Goal: Use online tool/utility: Utilize a website feature to perform a specific function

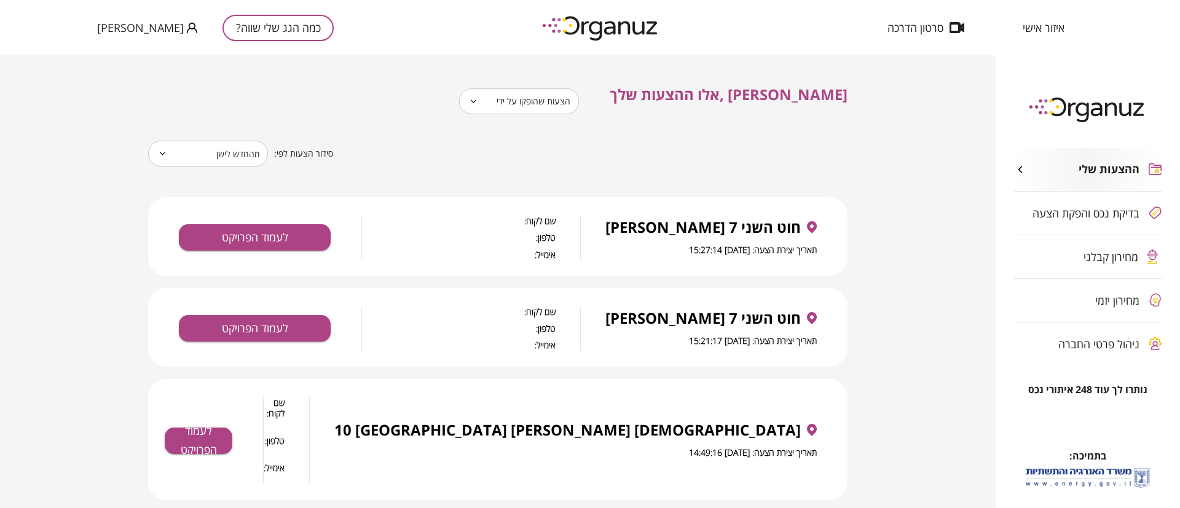
click at [568, 104] on body "**********" at bounding box center [590, 254] width 1180 height 508
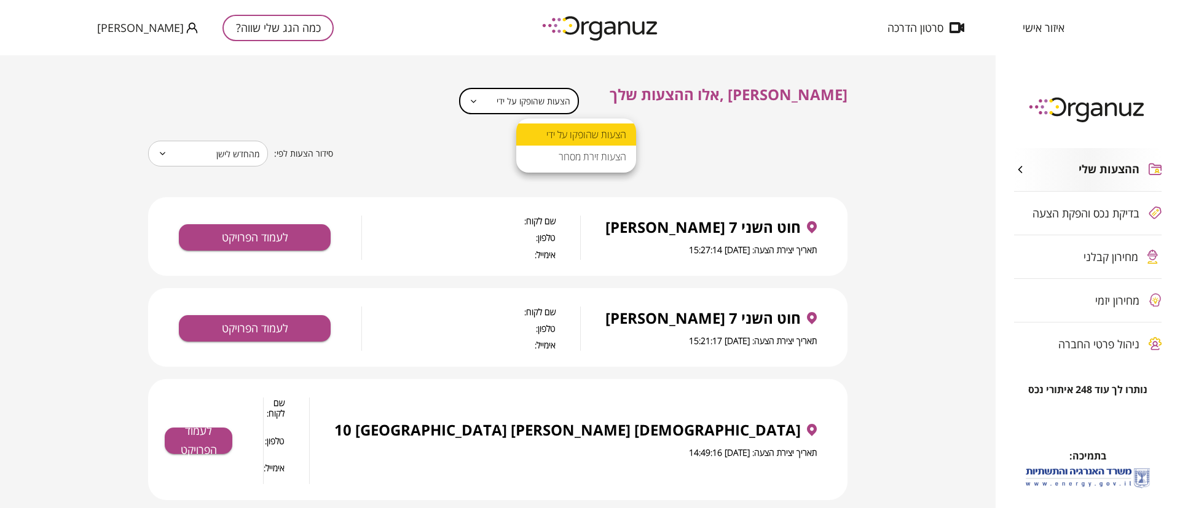
click at [570, 156] on li "הצעות זירת מסחר" at bounding box center [576, 157] width 120 height 22
type input "**********"
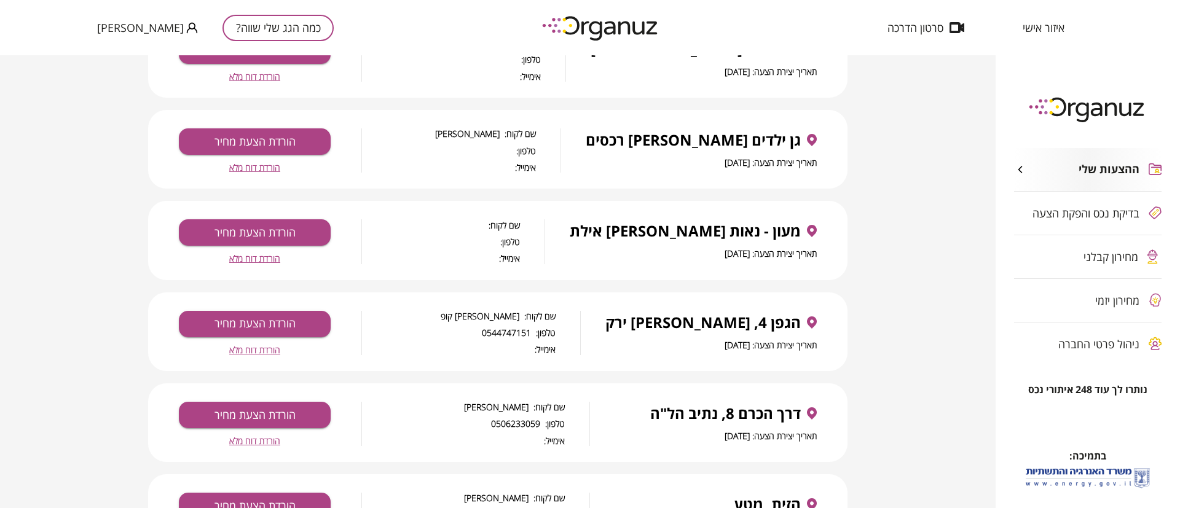
scroll to position [2069, 0]
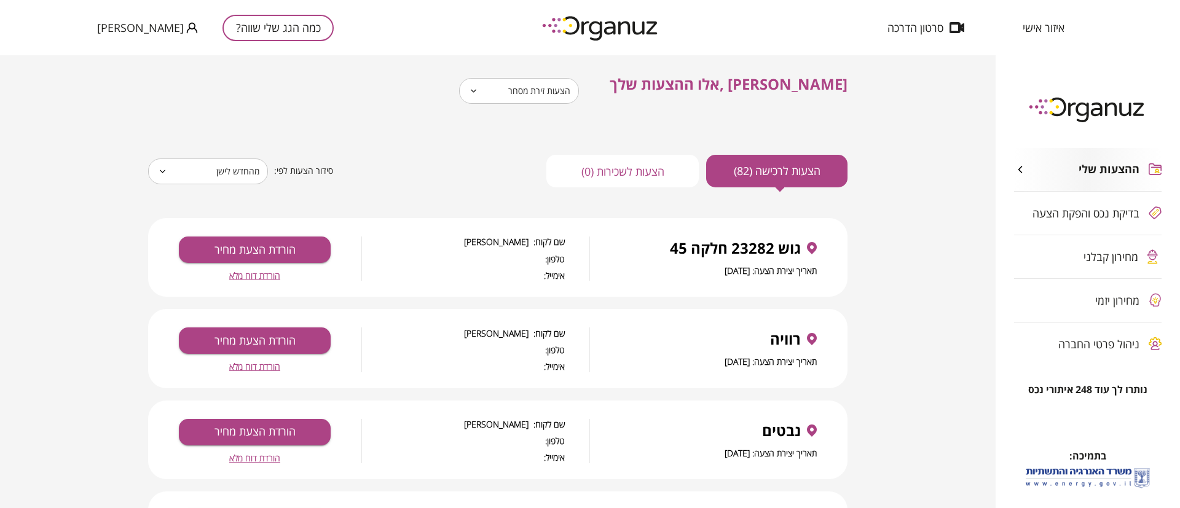
scroll to position [0, 0]
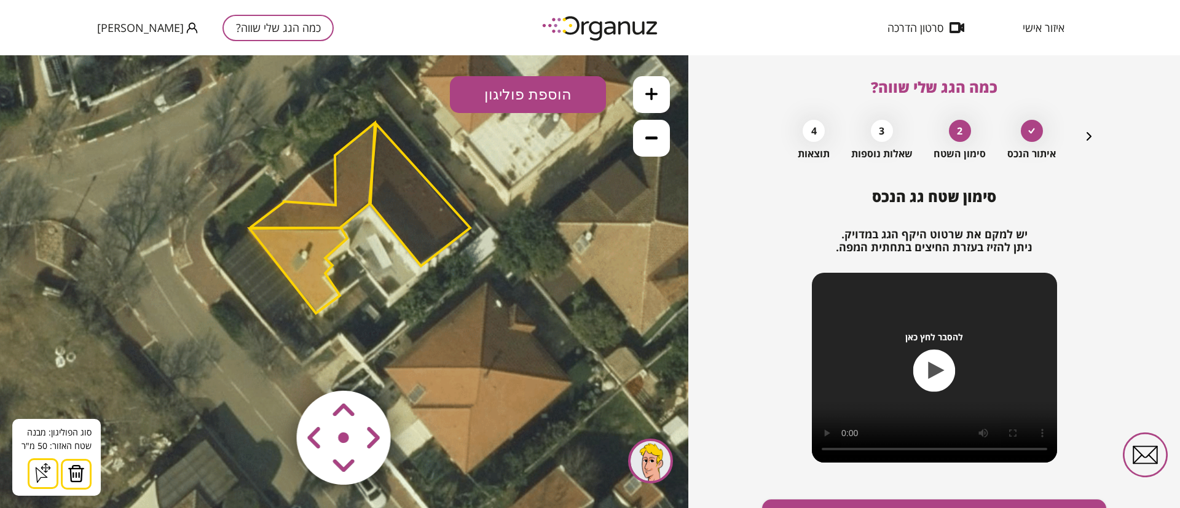
scroll to position [71, 0]
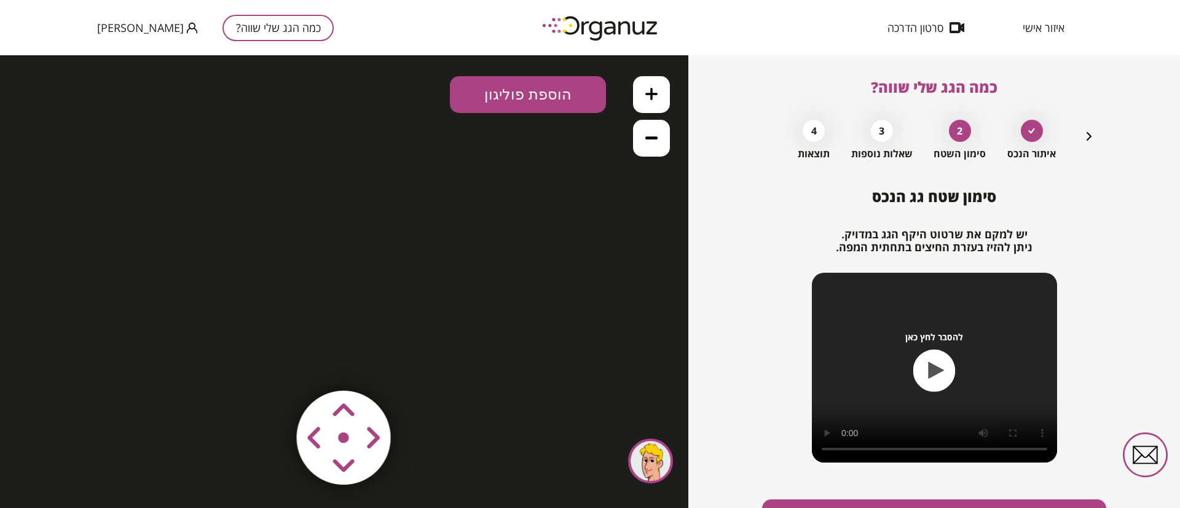
click at [1089, 133] on icon "button" at bounding box center [1089, 136] width 15 height 15
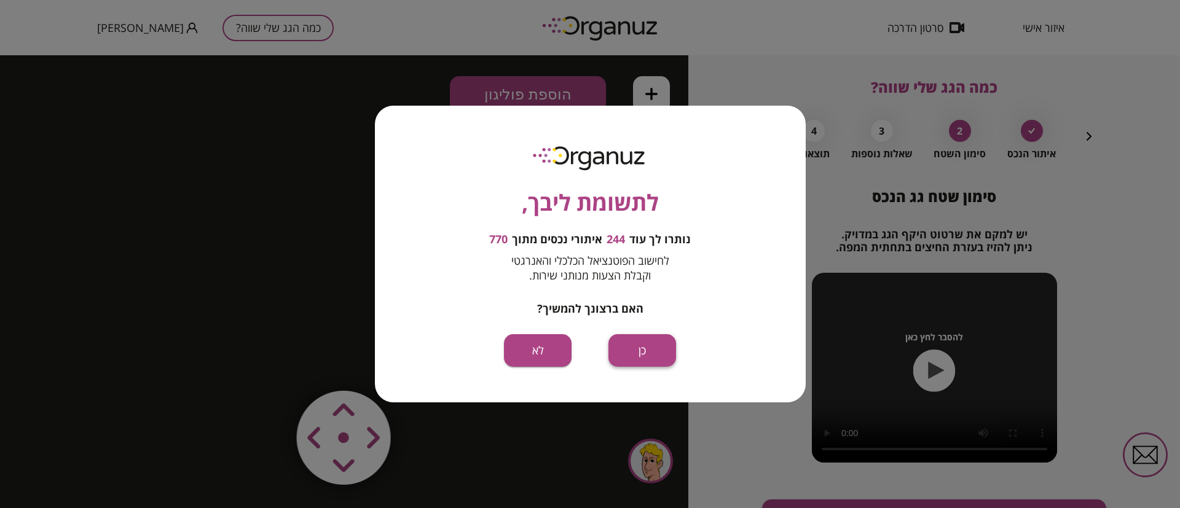
click at [645, 352] on button "כן" at bounding box center [643, 350] width 68 height 33
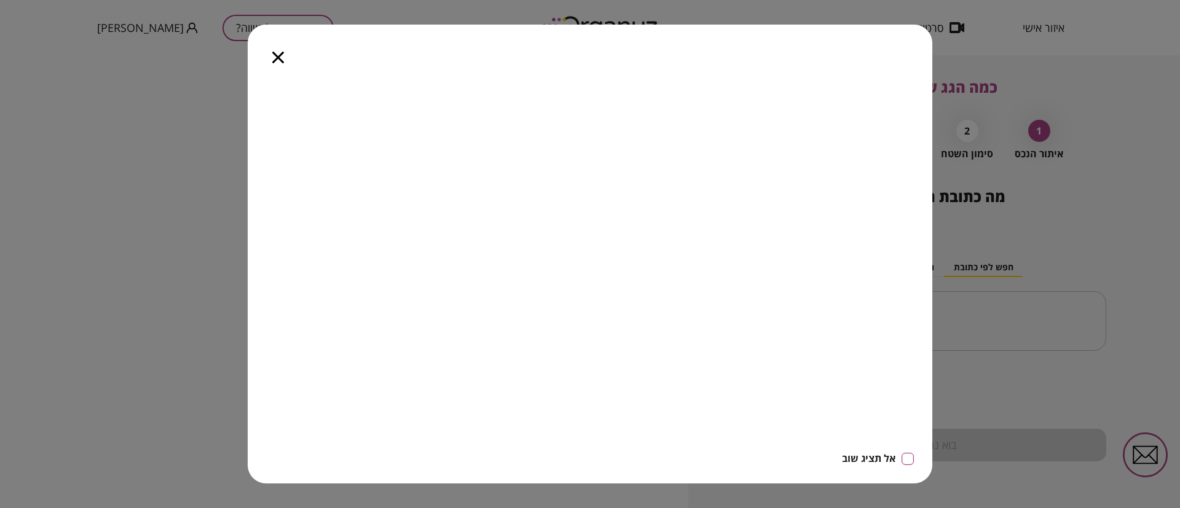
click at [276, 59] on icon "button" at bounding box center [278, 58] width 12 height 12
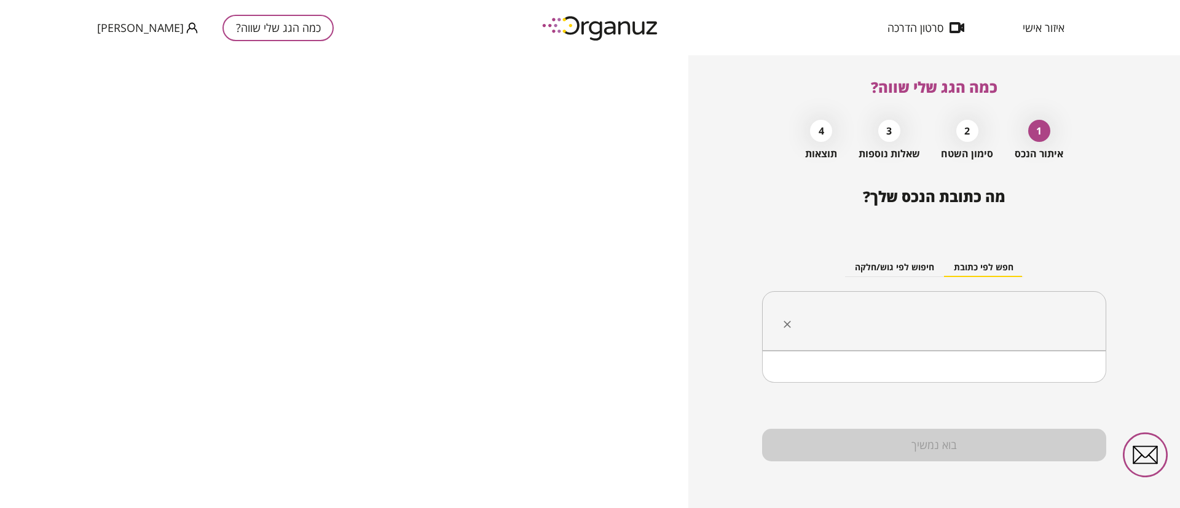
click at [943, 325] on input "text" at bounding box center [939, 321] width 306 height 31
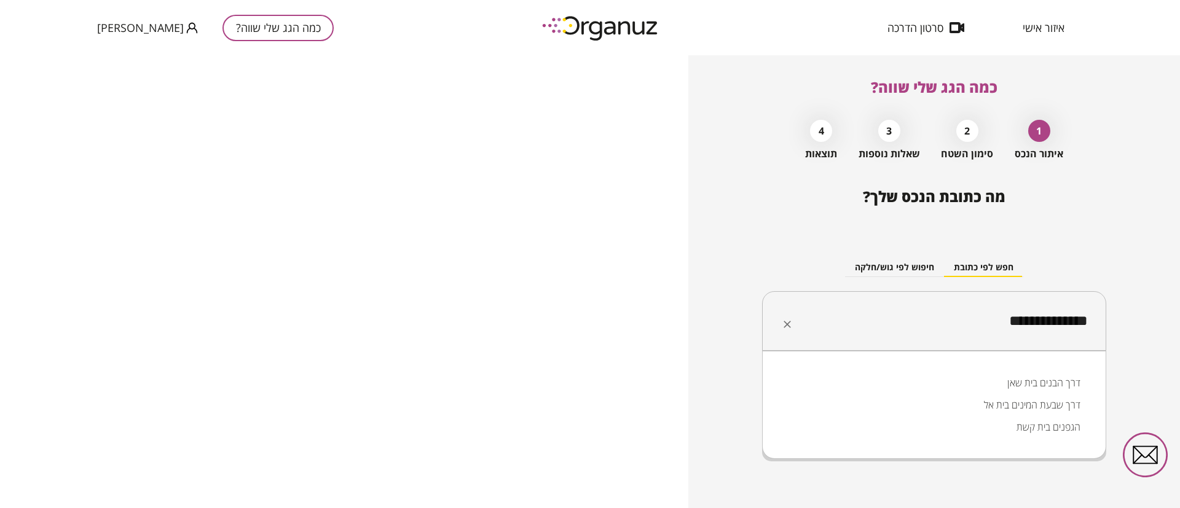
click at [1043, 433] on li "הגפנים בית קשת" at bounding box center [934, 427] width 312 height 22
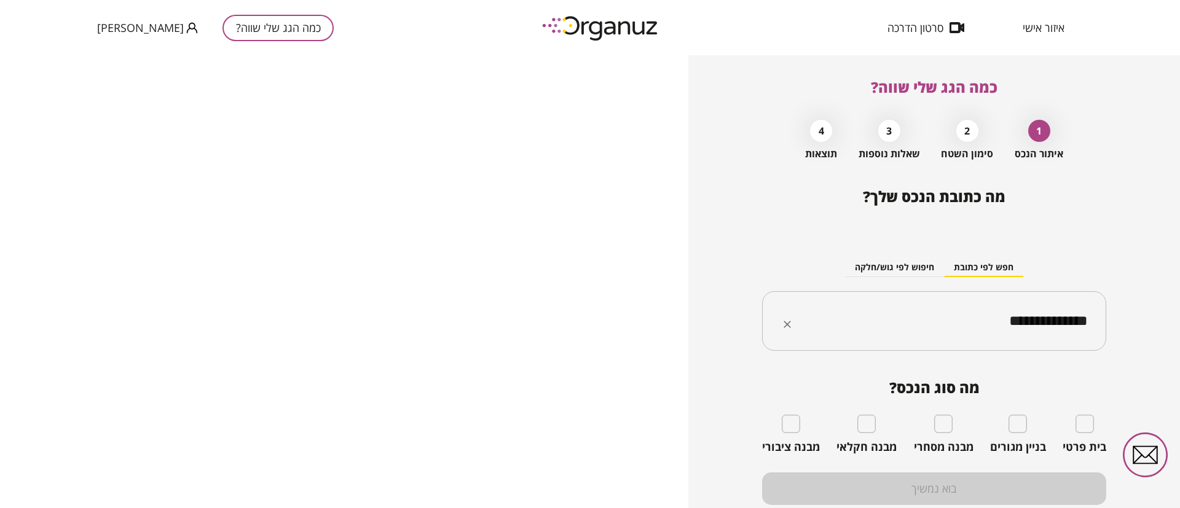
type input "**********"
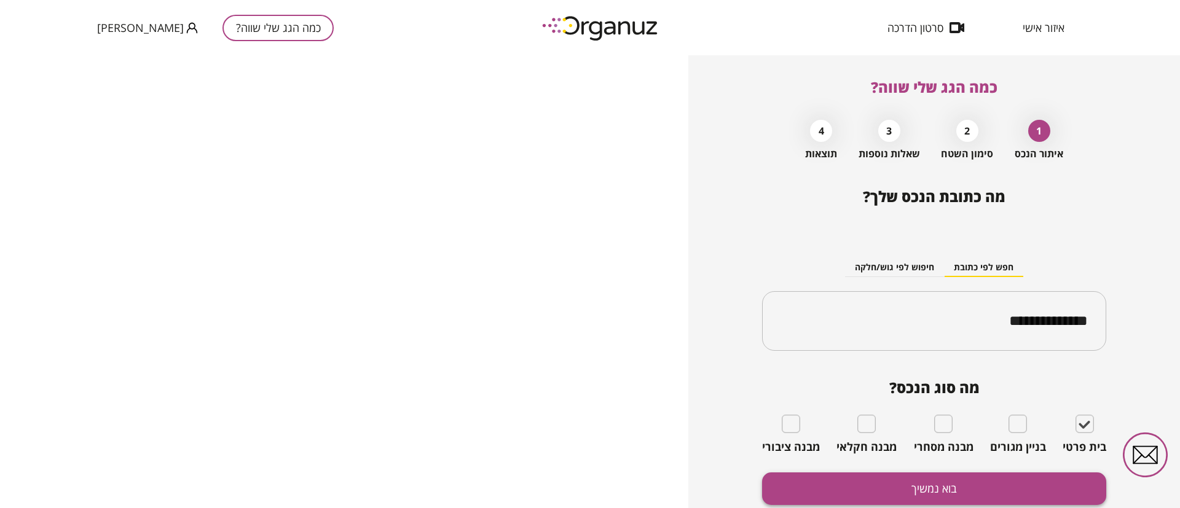
click at [966, 489] on button "בוא נמשיך" at bounding box center [934, 489] width 344 height 33
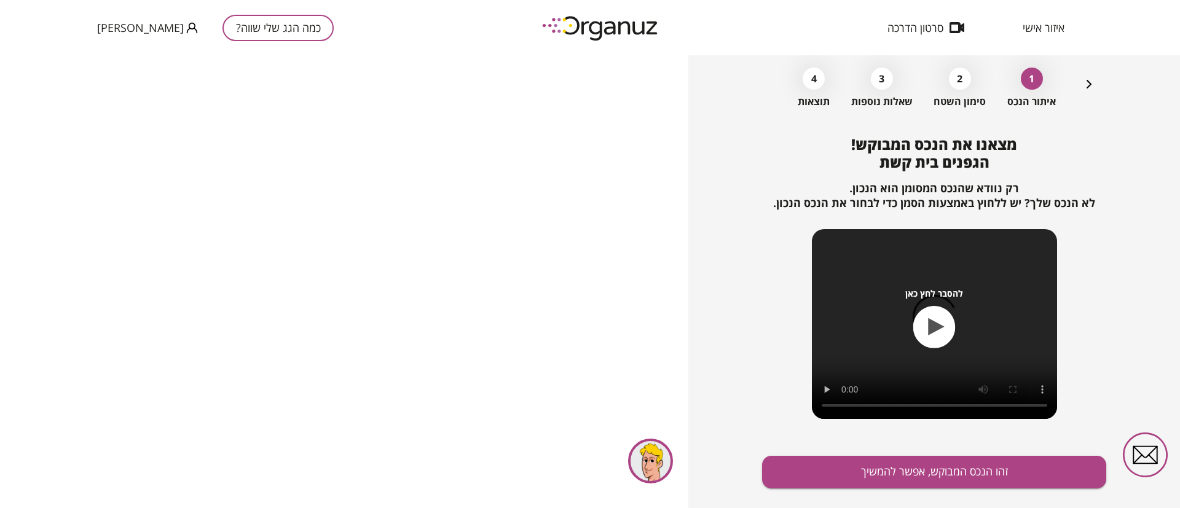
scroll to position [79, 0]
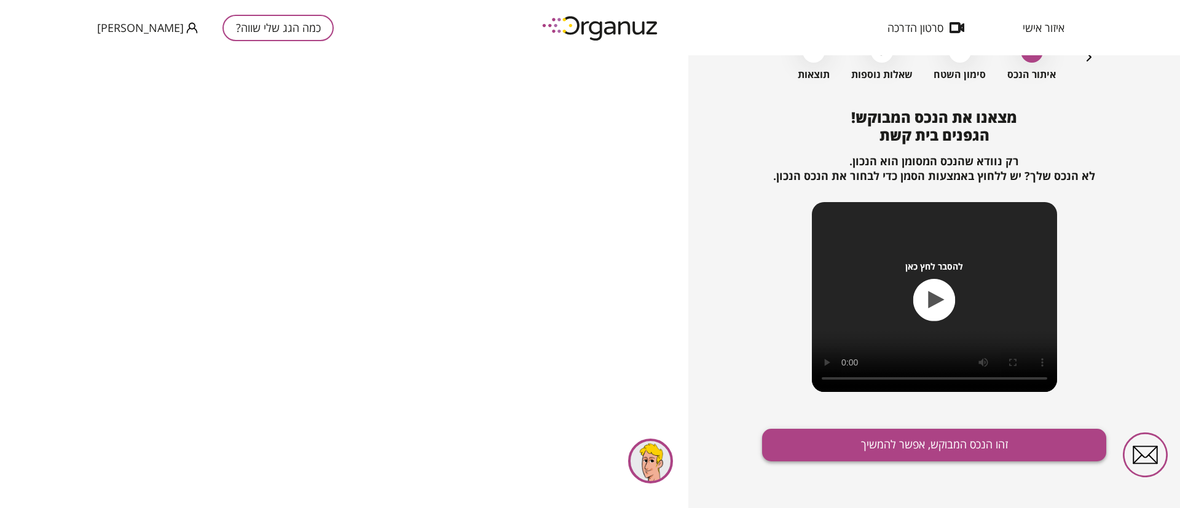
click at [900, 440] on button "זהו הנכס המבוקש, אפשר להמשיך" at bounding box center [934, 445] width 344 height 33
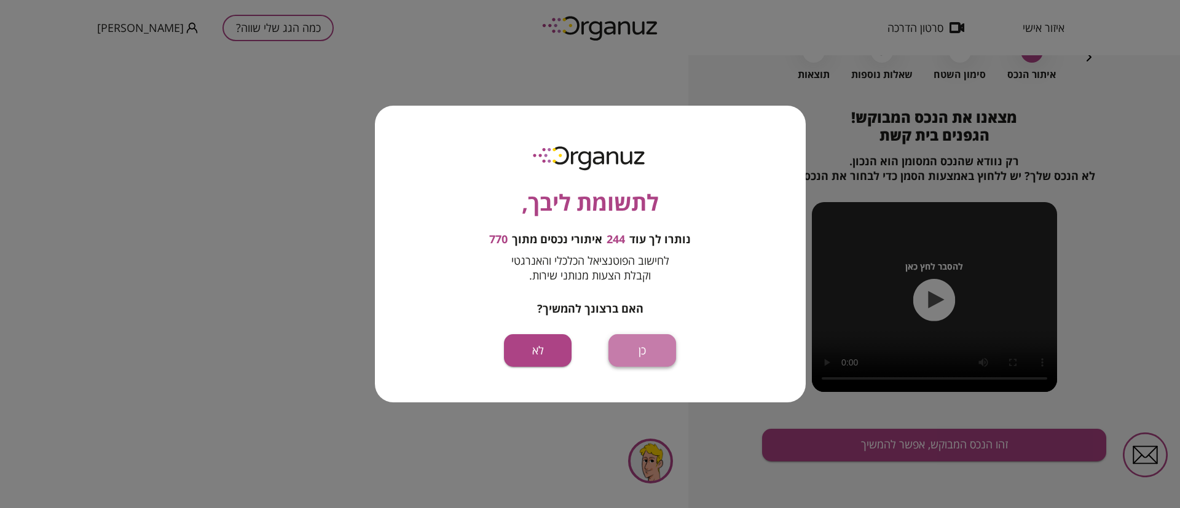
click at [645, 356] on button "כן" at bounding box center [643, 350] width 68 height 33
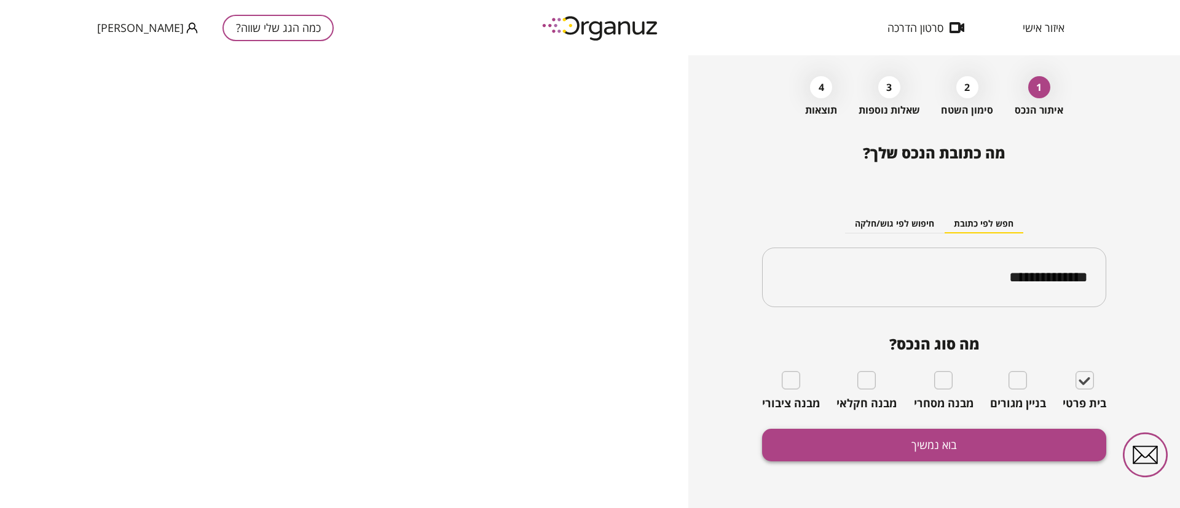
click at [964, 437] on button "בוא נמשיך" at bounding box center [934, 445] width 344 height 33
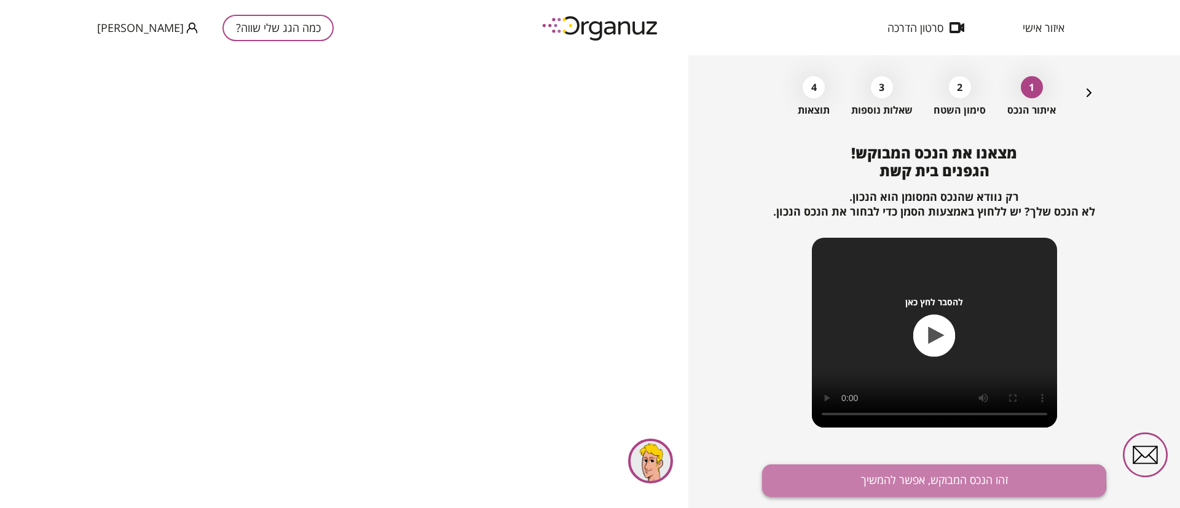
click at [927, 477] on button "זהו הנכס המבוקש, אפשר להמשיך" at bounding box center [934, 481] width 344 height 33
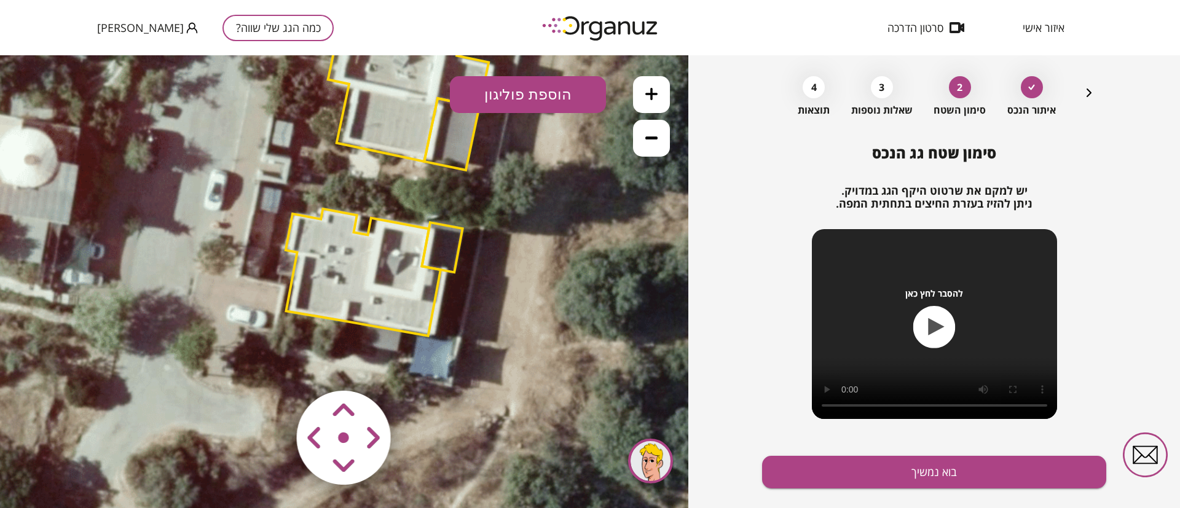
drag, startPoint x: 449, startPoint y: 333, endPoint x: 490, endPoint y: 230, distance: 111.0
click at [493, 227] on icon at bounding box center [384, 173] width 996 height 996
click at [368, 274] on polygon at bounding box center [363, 272] width 155 height 127
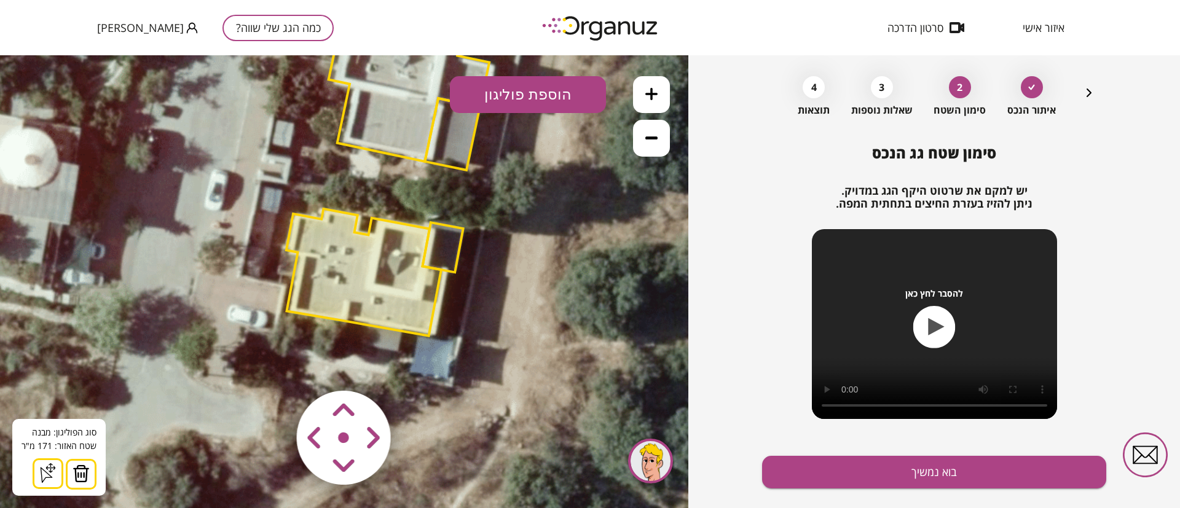
click at [74, 475] on img at bounding box center [81, 474] width 17 height 18
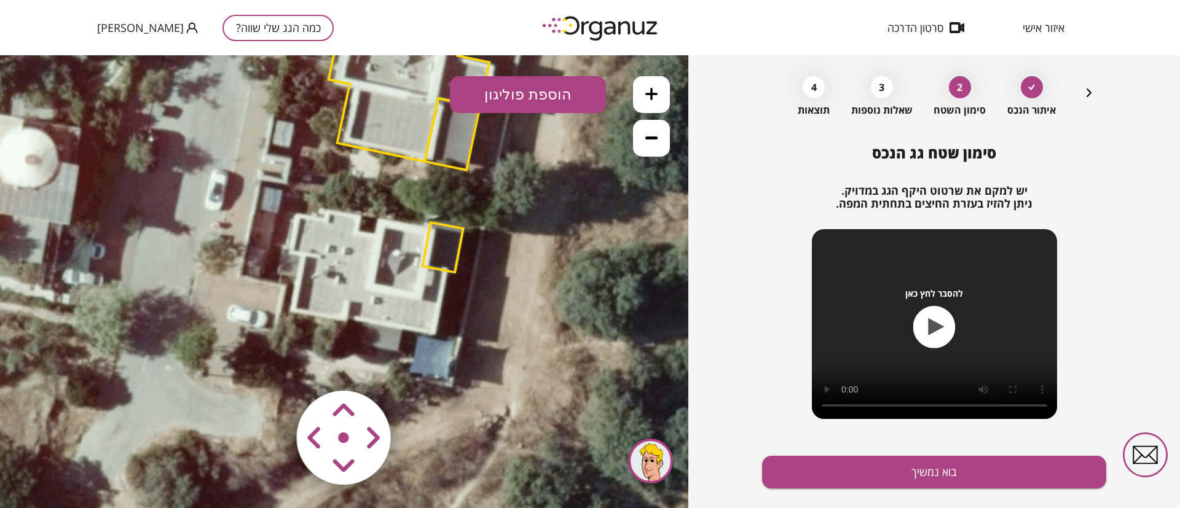
click at [396, 124] on polygon at bounding box center [409, 88] width 160 height 146
click at [389, 94] on polygon at bounding box center [409, 87] width 160 height 146
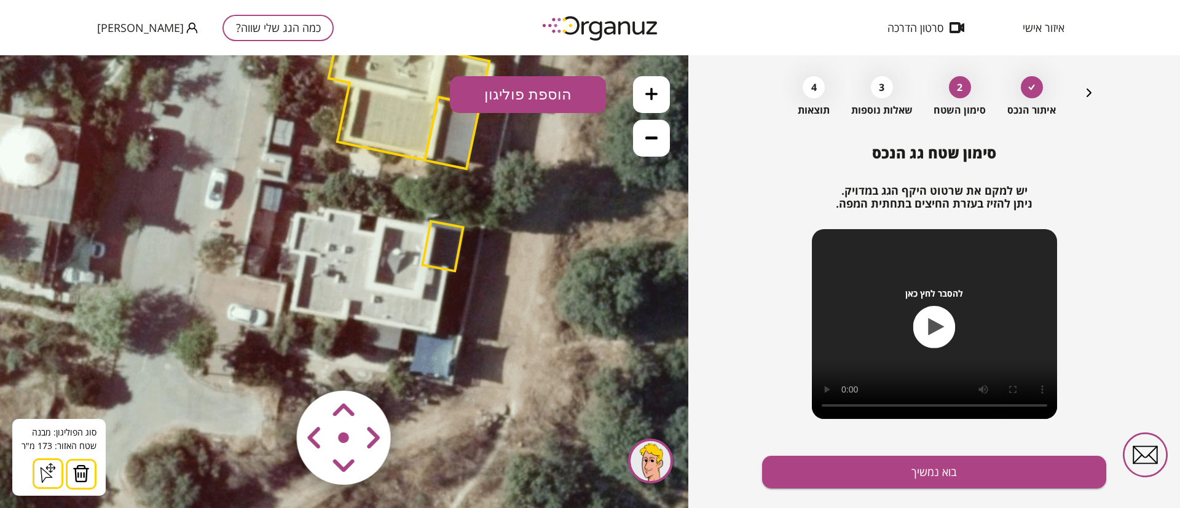
click at [73, 484] on button at bounding box center [81, 474] width 31 height 31
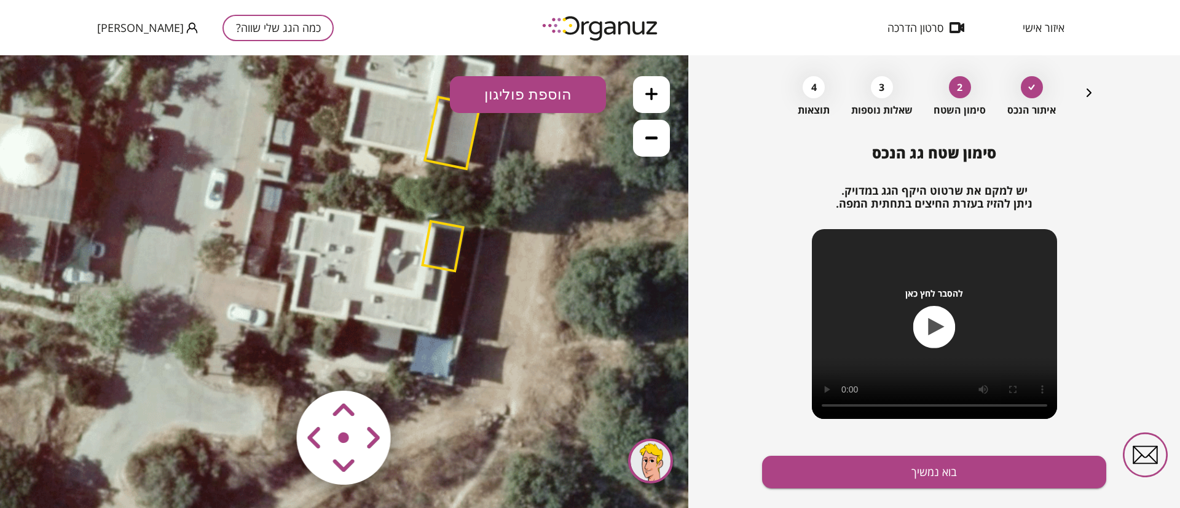
click at [455, 137] on polygon at bounding box center [452, 133] width 55 height 72
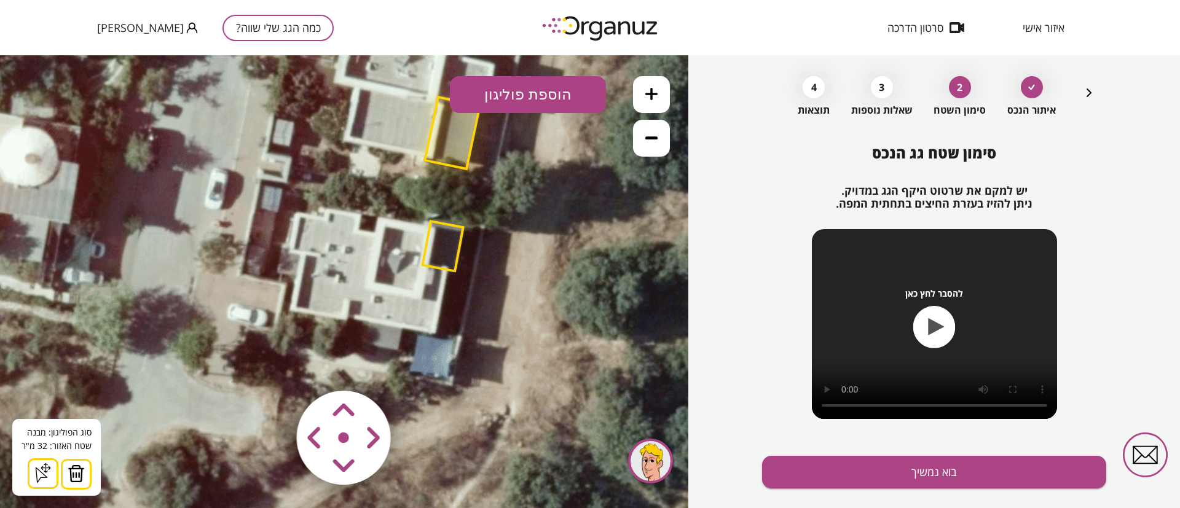
click at [83, 475] on button at bounding box center [76, 474] width 31 height 31
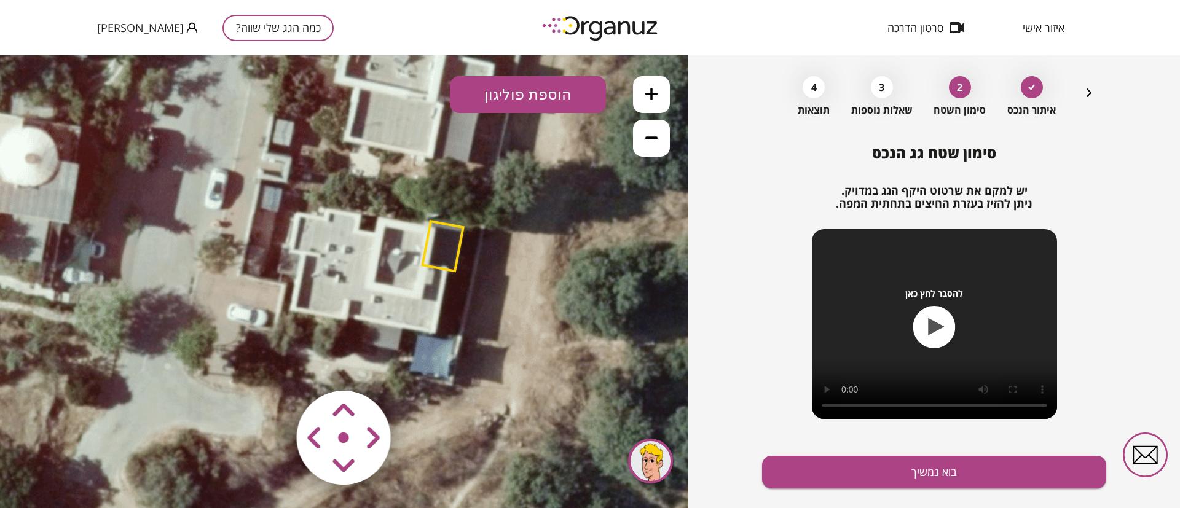
click at [425, 256] on polygon at bounding box center [442, 246] width 41 height 50
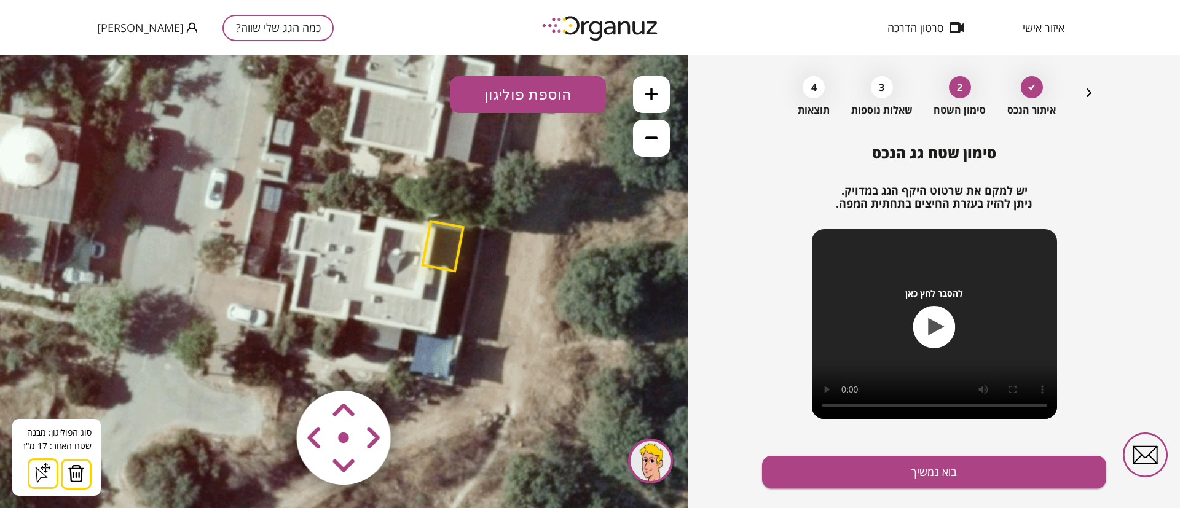
click at [69, 473] on img at bounding box center [76, 474] width 17 height 18
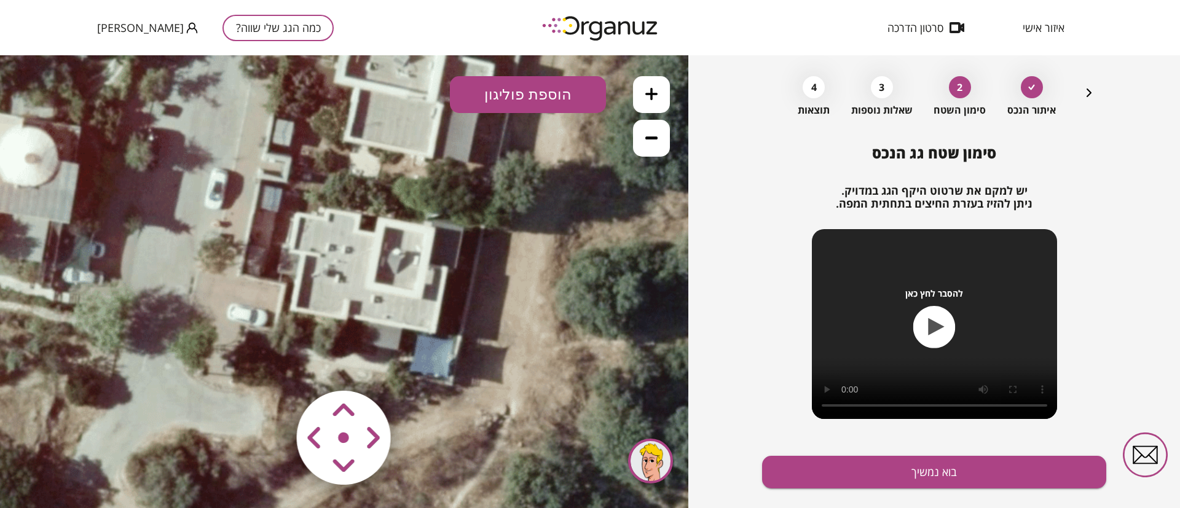
click at [642, 140] on button at bounding box center [651, 138] width 37 height 37
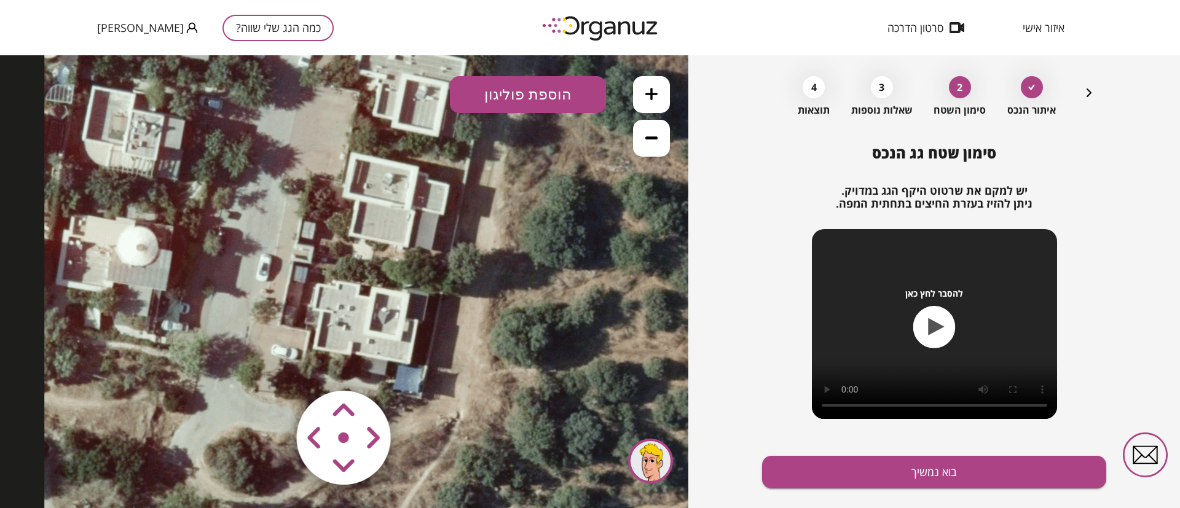
drag, startPoint x: 523, startPoint y: 272, endPoint x: 529, endPoint y: 321, distance: 50.2
click at [529, 321] on icon at bounding box center [376, 256] width 664 height 664
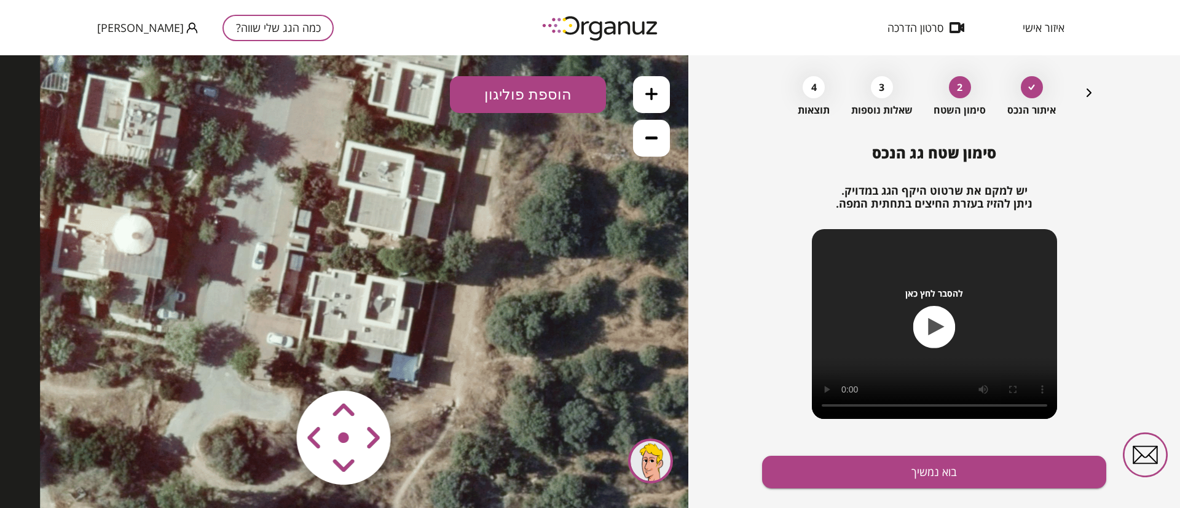
drag, startPoint x: 548, startPoint y: 275, endPoint x: 542, endPoint y: 261, distance: 15.8
click at [542, 261] on icon at bounding box center [372, 245] width 664 height 664
click at [568, 93] on button "הוספת פוליגון" at bounding box center [528, 94] width 156 height 37
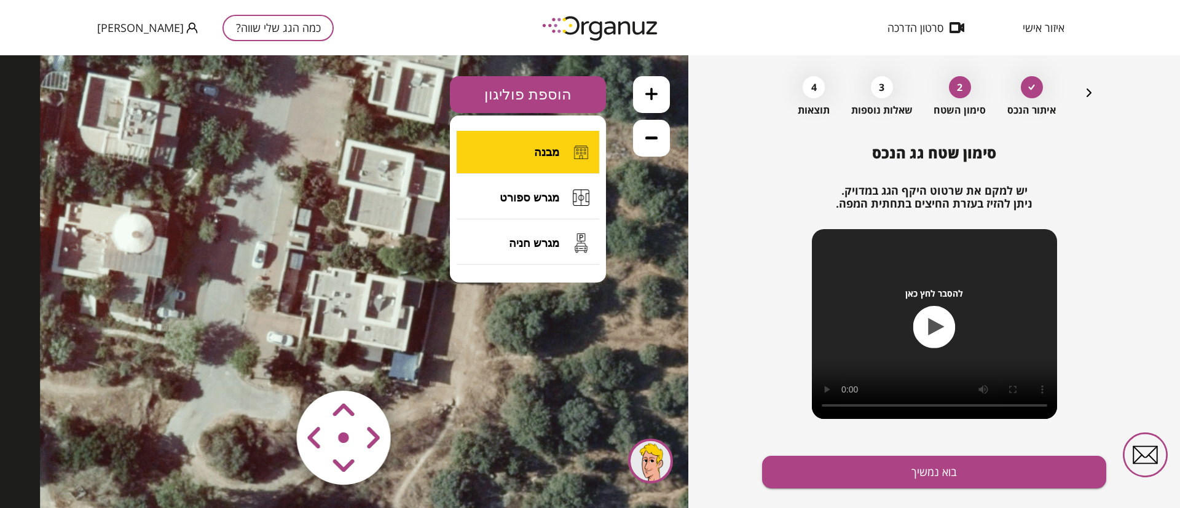
click at [564, 152] on button "מבנה" at bounding box center [528, 152] width 143 height 43
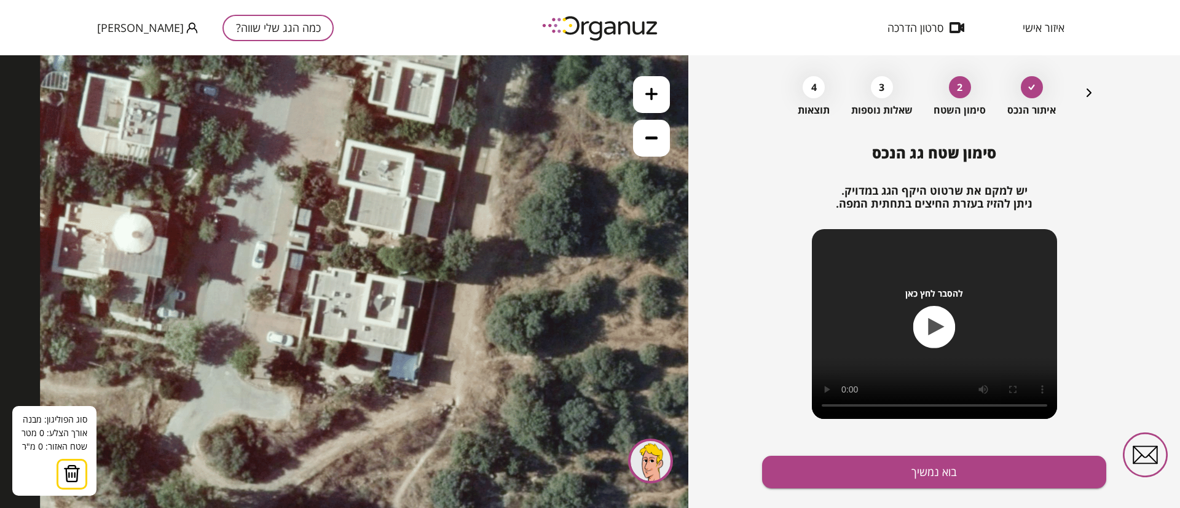
click at [656, 93] on icon at bounding box center [651, 94] width 12 height 12
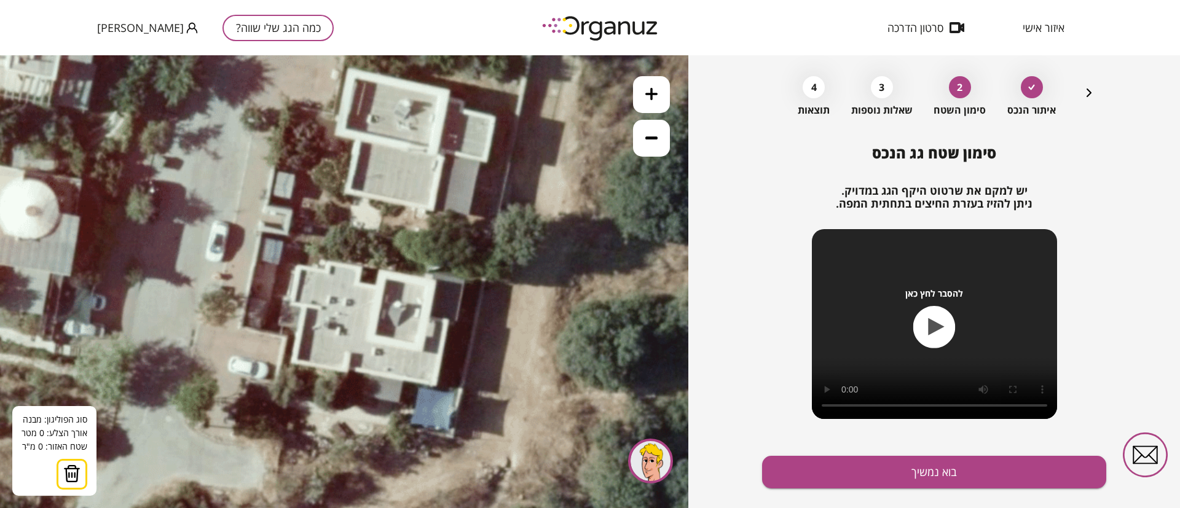
click at [656, 93] on icon at bounding box center [651, 94] width 12 height 12
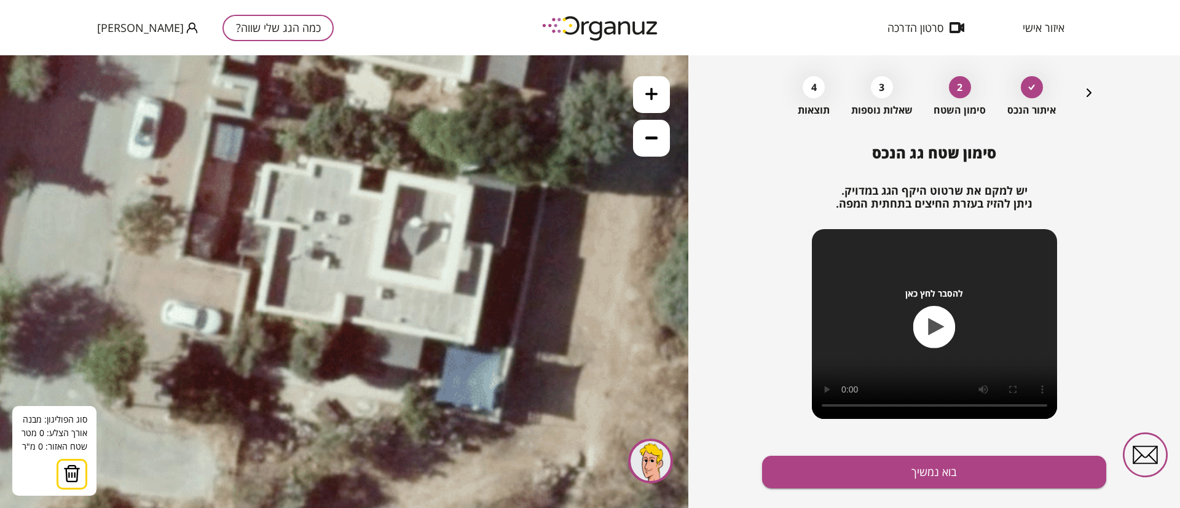
drag, startPoint x: 502, startPoint y: 312, endPoint x: 490, endPoint y: 208, distance: 104.5
click at [490, 208] on icon at bounding box center [398, 102] width 1494 height 1494
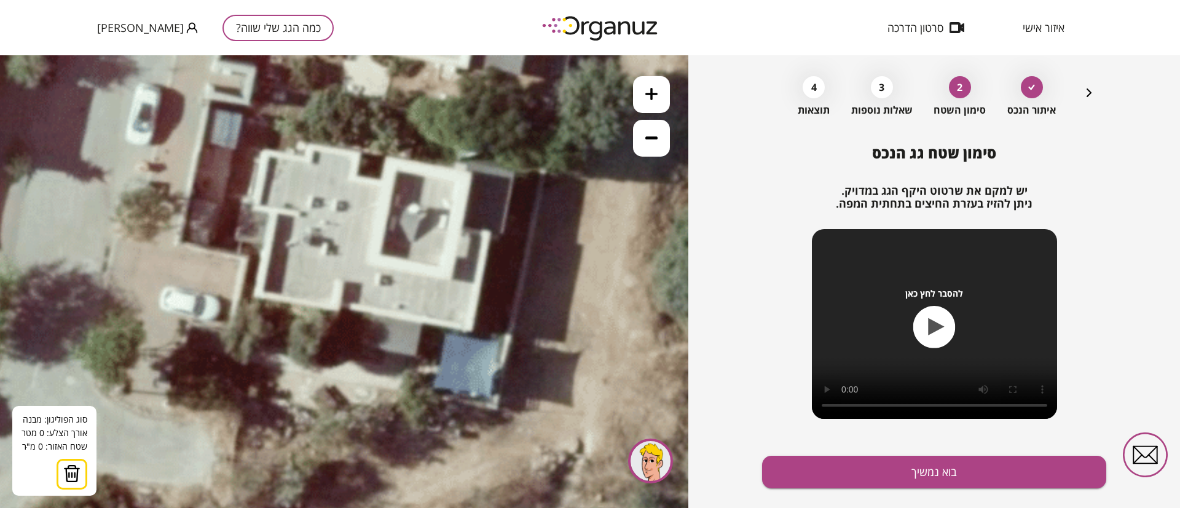
click at [382, 181] on icon at bounding box center [397, 89] width 1494 height 1494
click at [385, 181] on icon at bounding box center [397, 87] width 1494 height 1494
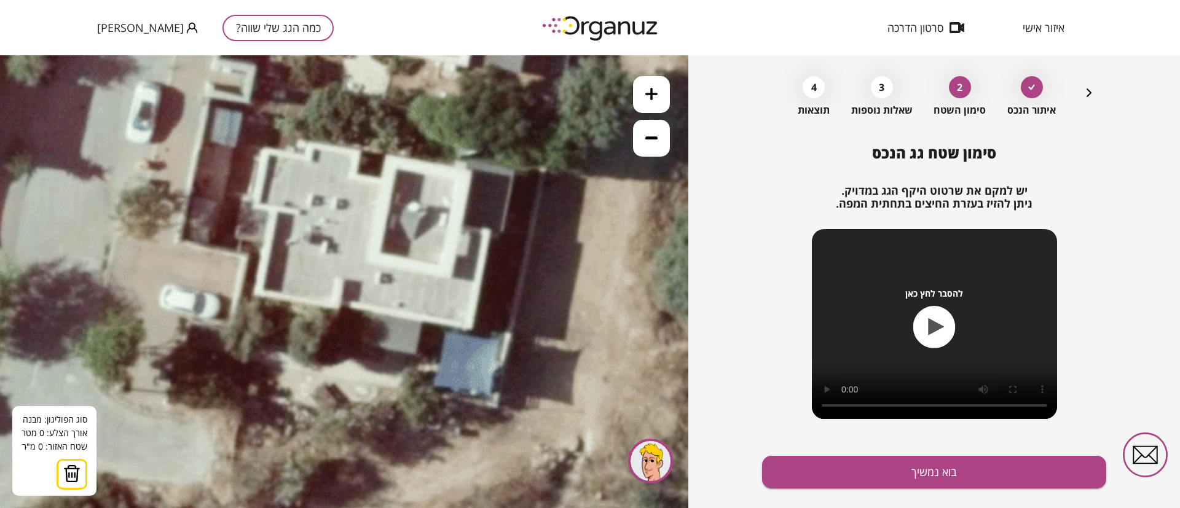
click at [380, 178] on icon at bounding box center [397, 87] width 1494 height 1494
click at [358, 175] on polygon at bounding box center [369, 176] width 23 height 2
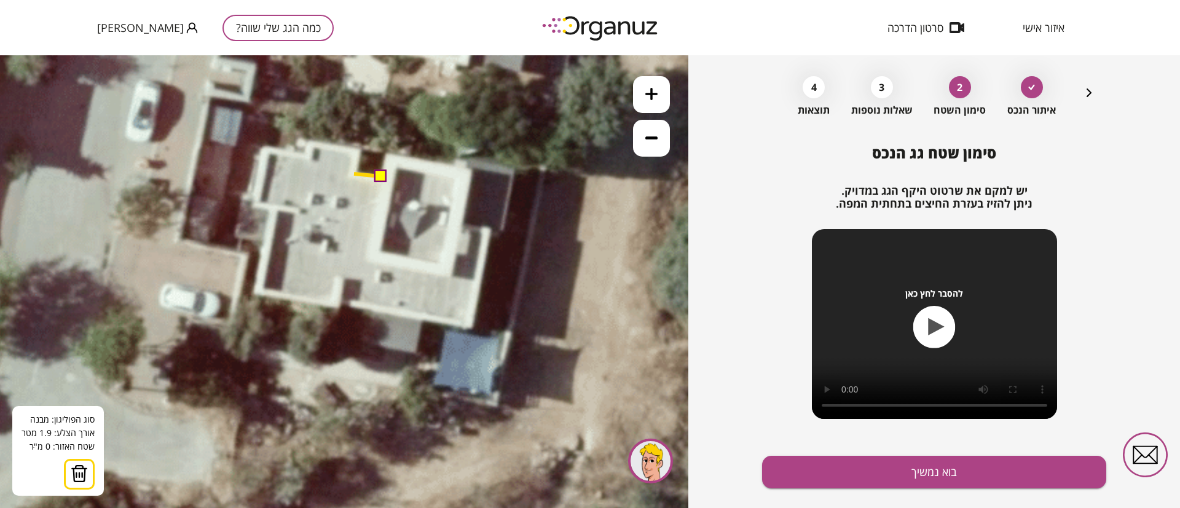
click at [354, 174] on polygon at bounding box center [367, 175] width 26 height 2
click at [360, 149] on polygon at bounding box center [367, 162] width 26 height 27
click at [313, 146] on polygon at bounding box center [346, 161] width 67 height 31
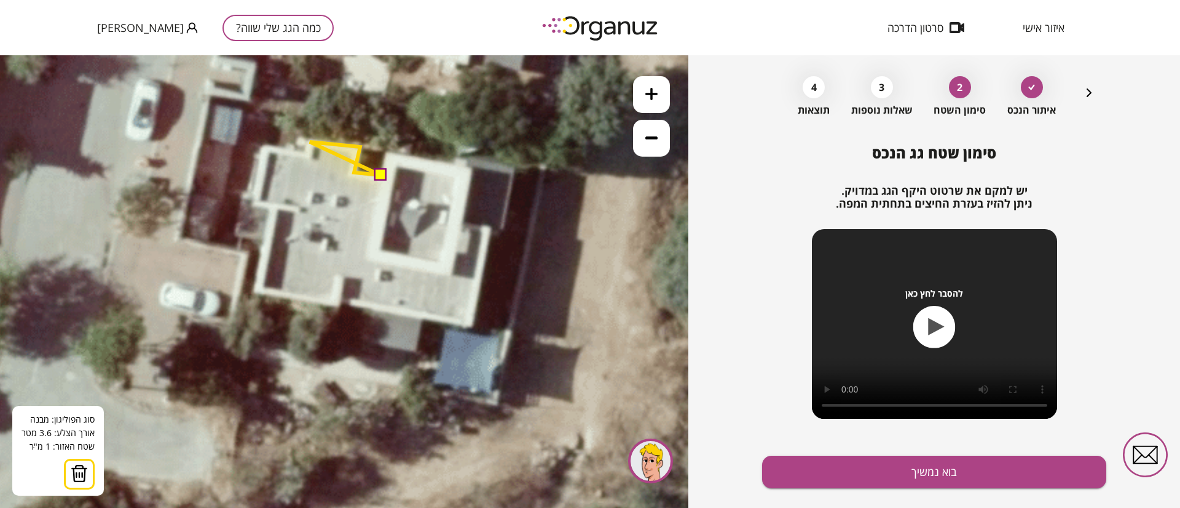
click at [310, 142] on polygon at bounding box center [345, 158] width 71 height 33
click at [312, 154] on polygon at bounding box center [345, 158] width 71 height 33
click at [266, 148] on polygon at bounding box center [323, 158] width 115 height 33
click at [259, 202] on polygon at bounding box center [319, 172] width 121 height 60
click at [276, 205] on polygon at bounding box center [319, 173] width 121 height 63
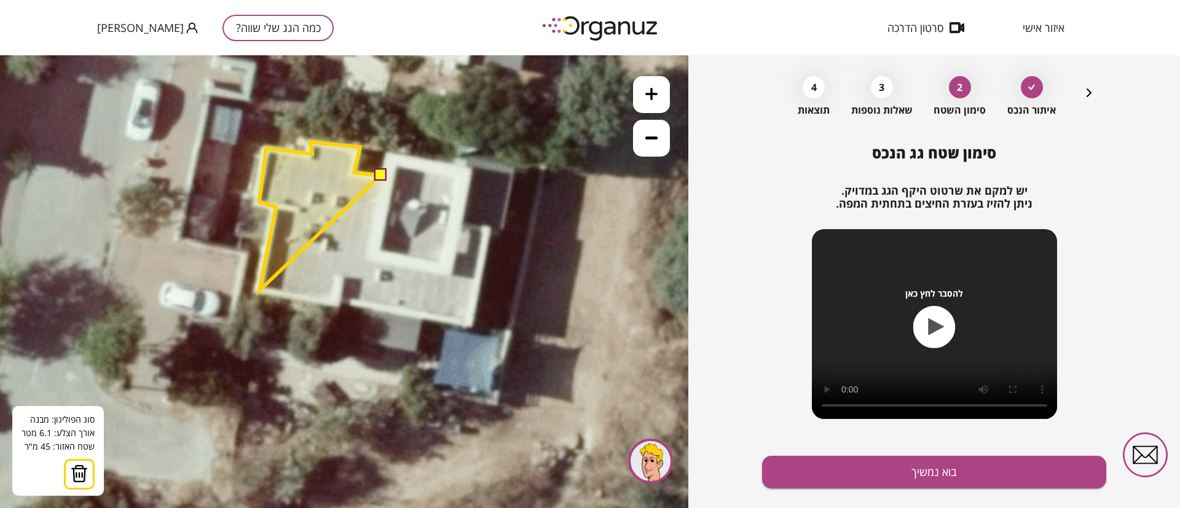
click at [259, 291] on polygon at bounding box center [319, 216] width 121 height 149
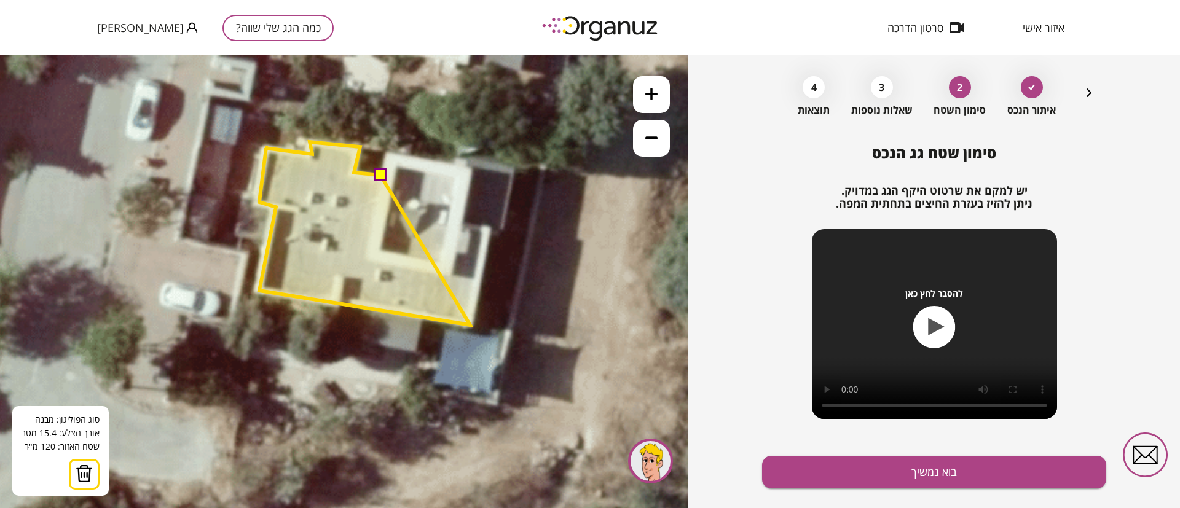
click at [470, 325] on polygon at bounding box center [364, 233] width 211 height 183
click at [478, 279] on polygon at bounding box center [368, 233] width 218 height 183
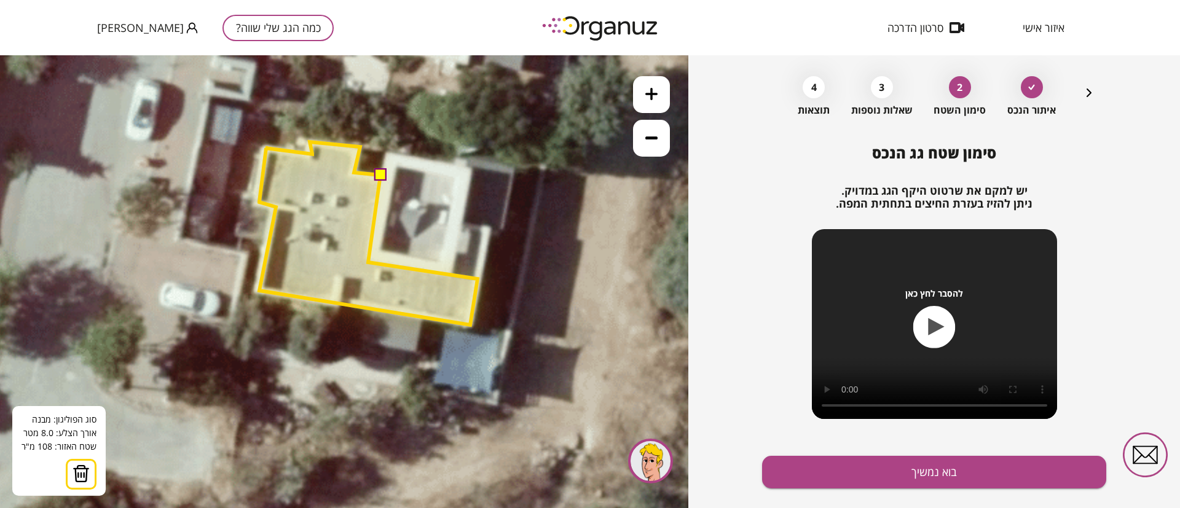
click at [368, 262] on polygon at bounding box center [368, 233] width 218 height 183
click at [380, 178] on button at bounding box center [380, 173] width 12 height 12
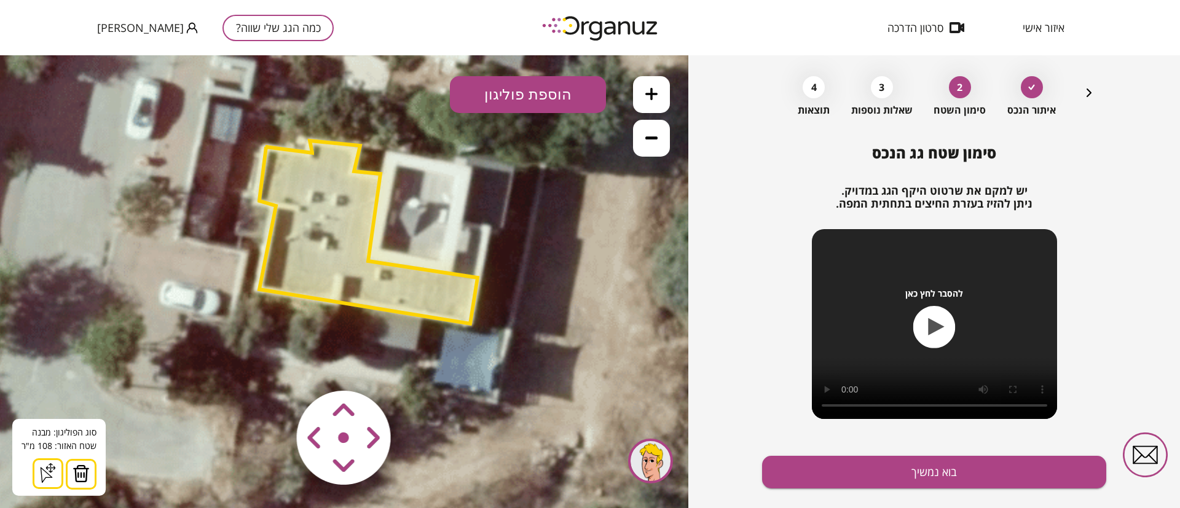
click at [342, 243] on polygon at bounding box center [368, 232] width 218 height 183
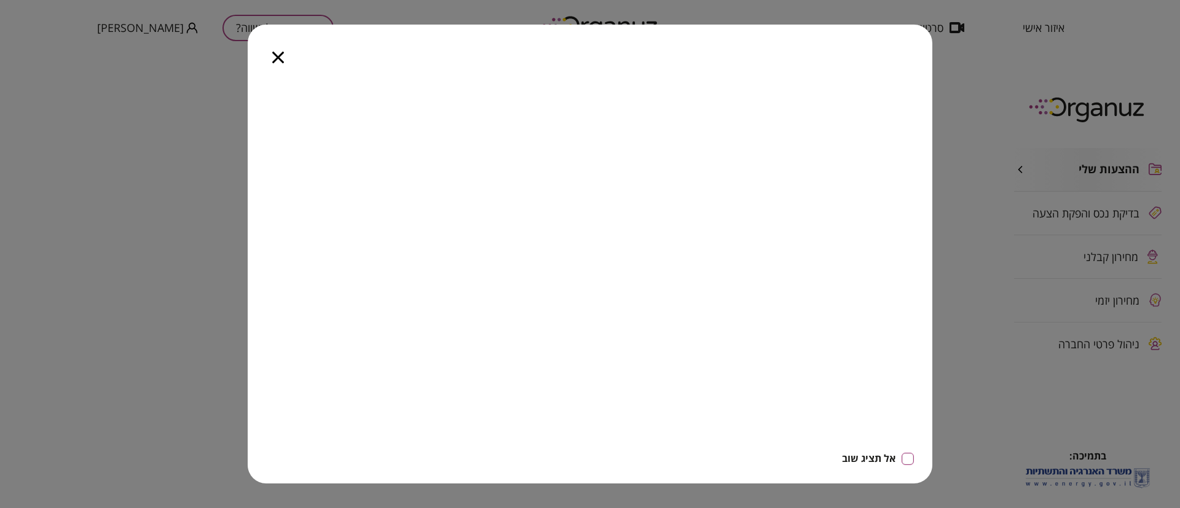
click at [270, 57] on div at bounding box center [278, 51] width 61 height 52
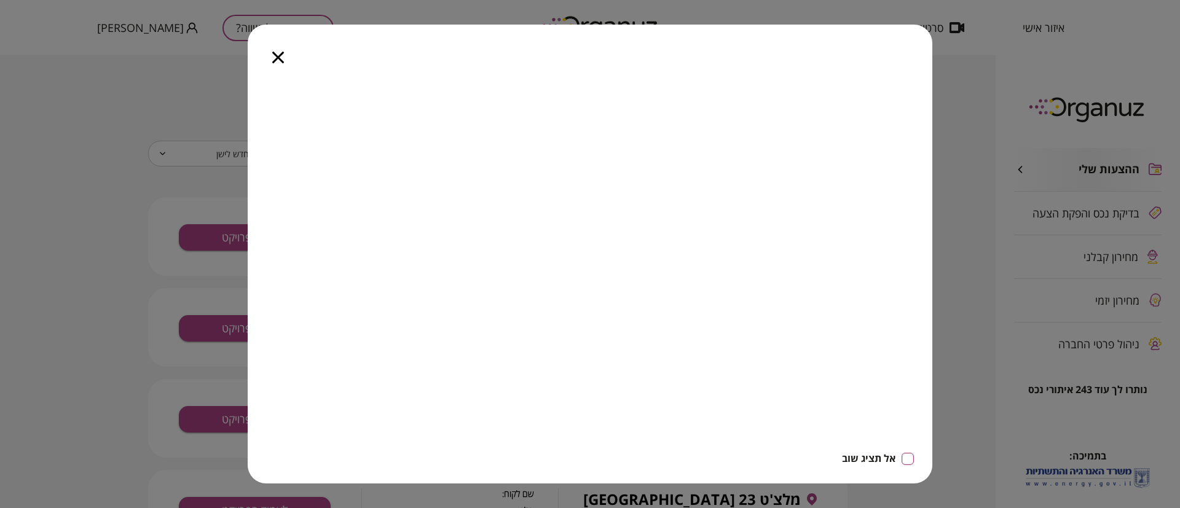
click at [277, 57] on icon "button" at bounding box center [278, 58] width 12 height 12
